Goal: Information Seeking & Learning: Learn about a topic

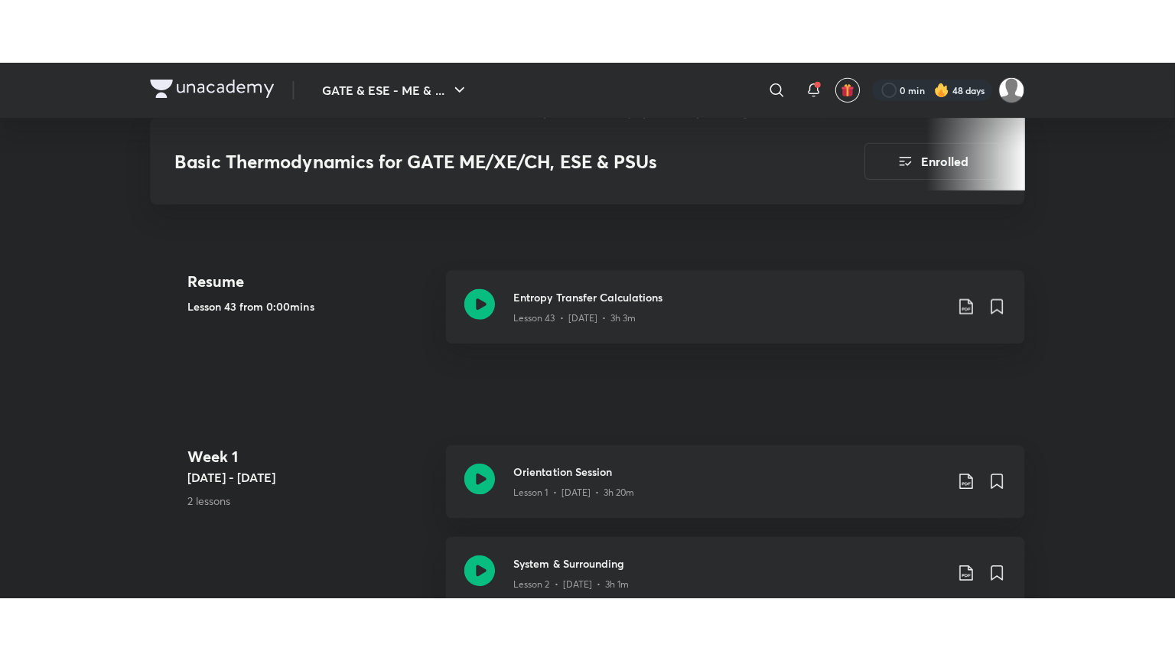
scroll to position [682, 0]
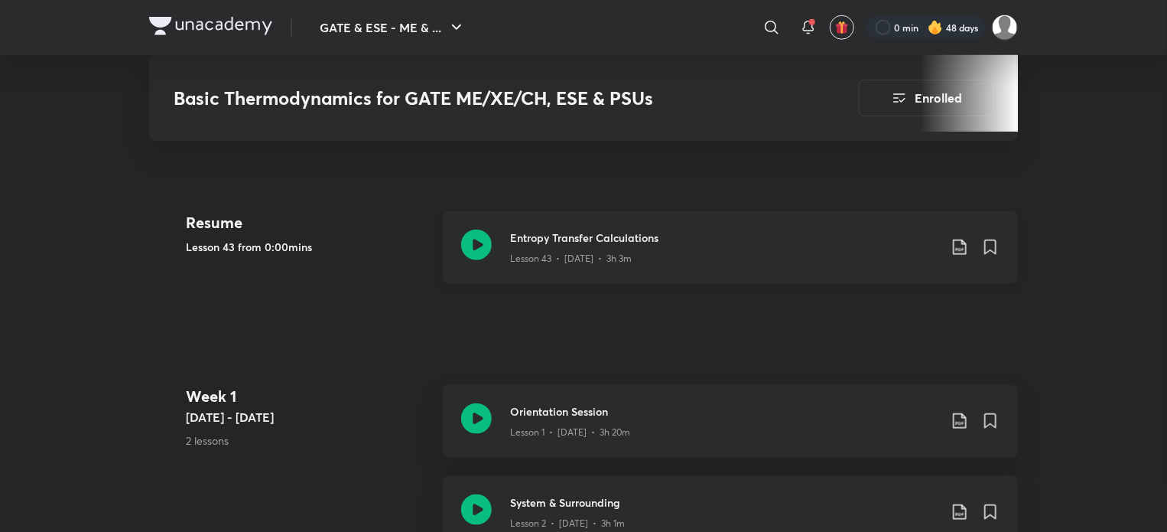
click at [846, 246] on h3 "Entropy Transfer Calculations" at bounding box center [724, 237] width 428 height 16
